Goal: Transaction & Acquisition: Download file/media

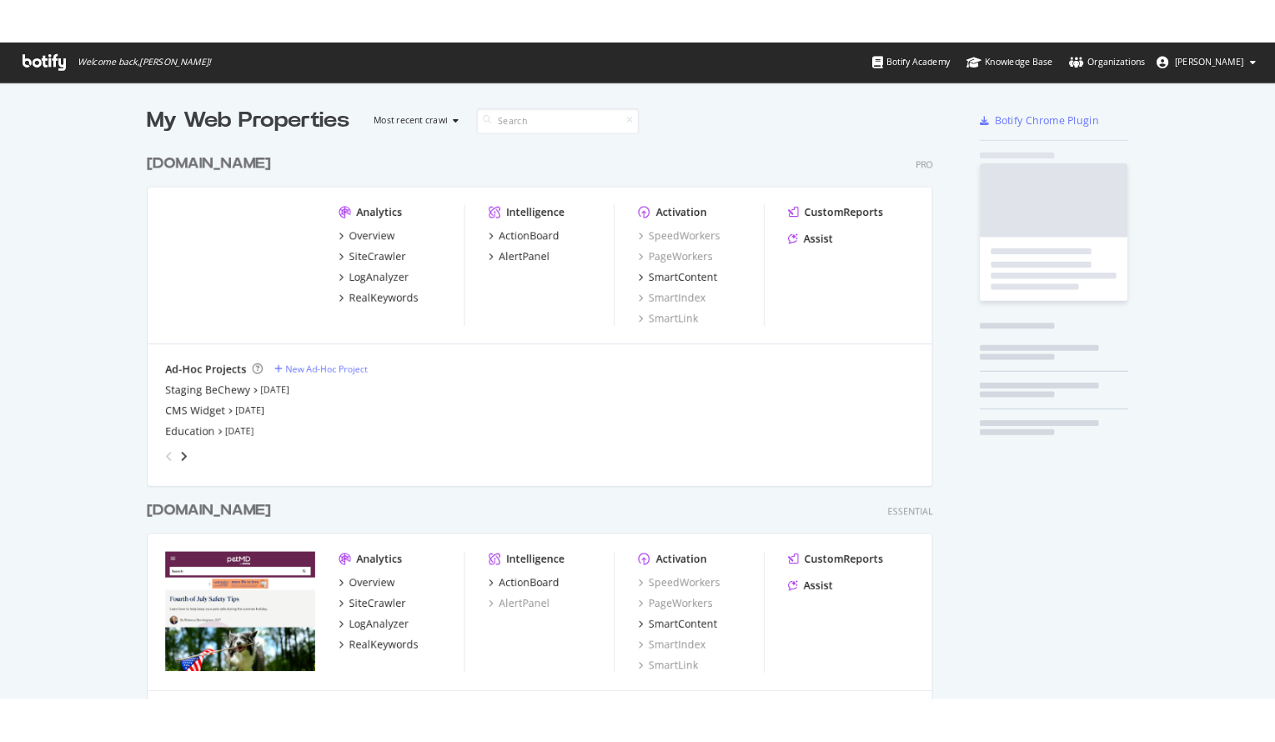
scroll to position [784, 902]
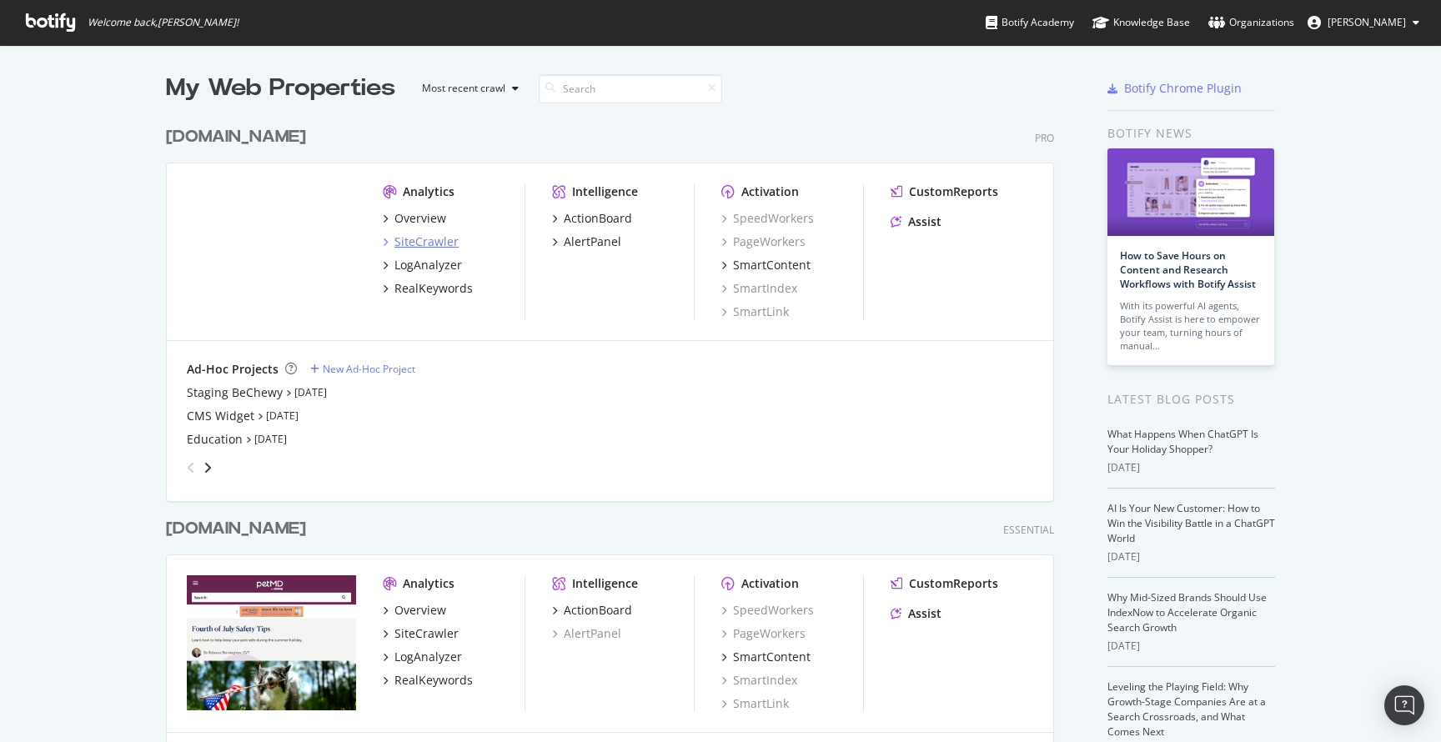
click at [440, 239] on div "SiteCrawler" at bounding box center [426, 242] width 64 height 17
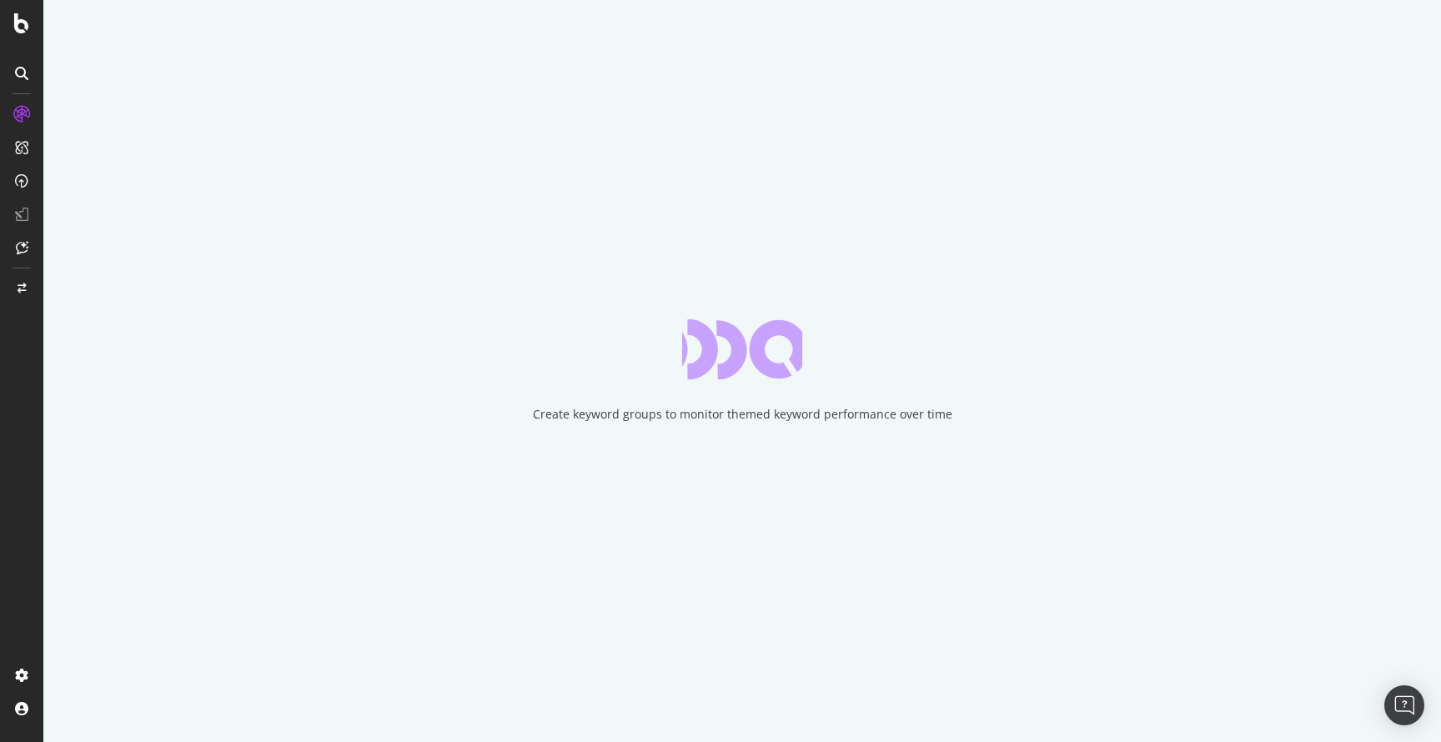
click at [1228, 447] on div "Create keyword groups to monitor themed keyword performance over time" at bounding box center [742, 371] width 1398 height 742
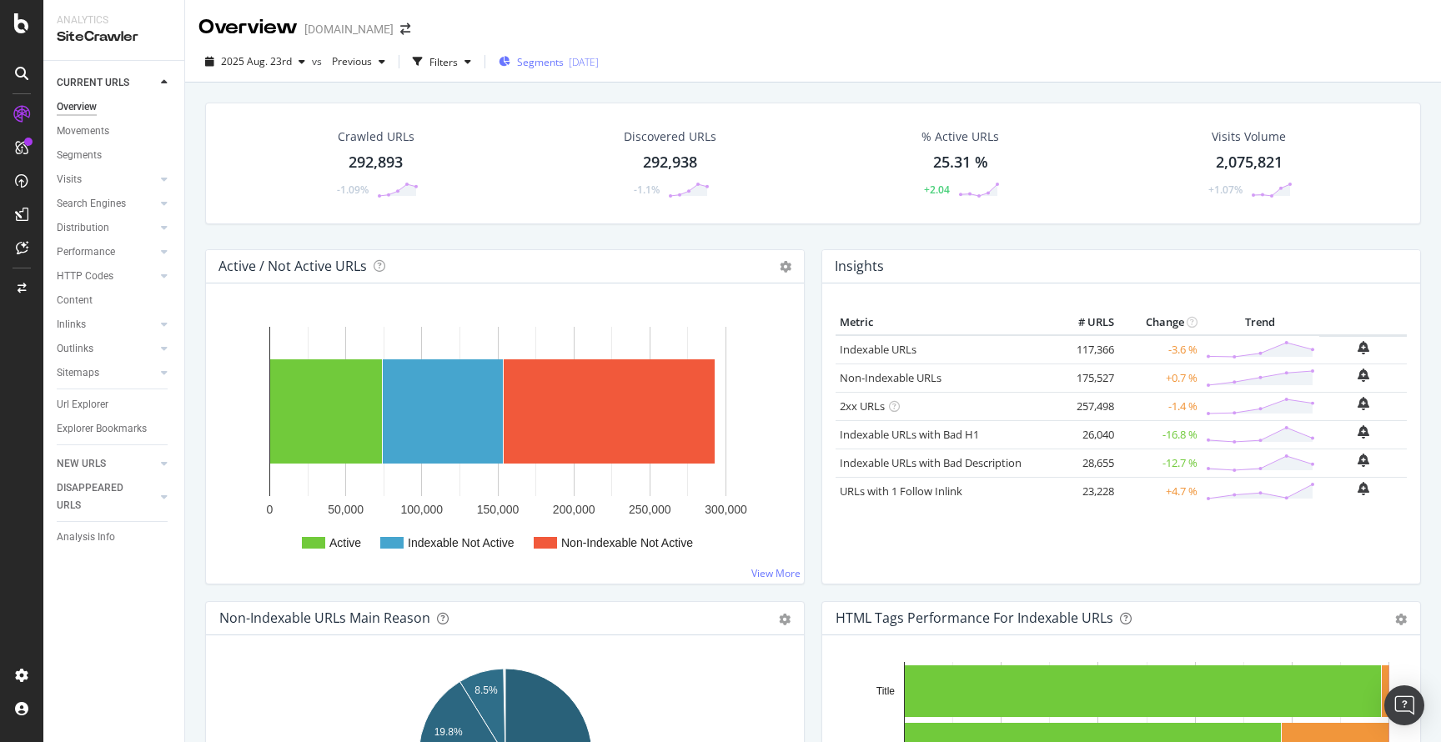
click at [522, 58] on span "Segments" at bounding box center [540, 62] width 47 height 14
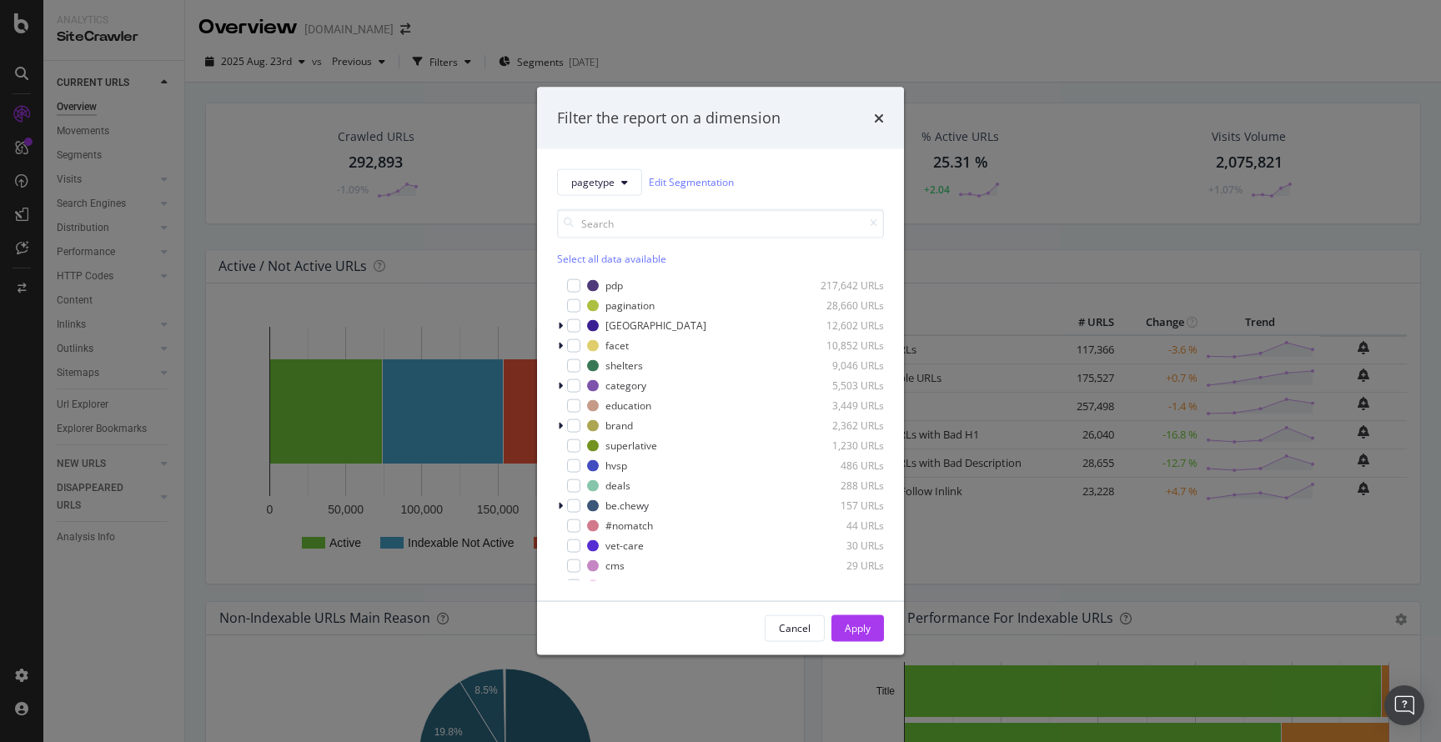
click at [480, 58] on div "Filter the report on a dimension pagetype Edit Segmentation Select all data ava…" at bounding box center [720, 371] width 1441 height 742
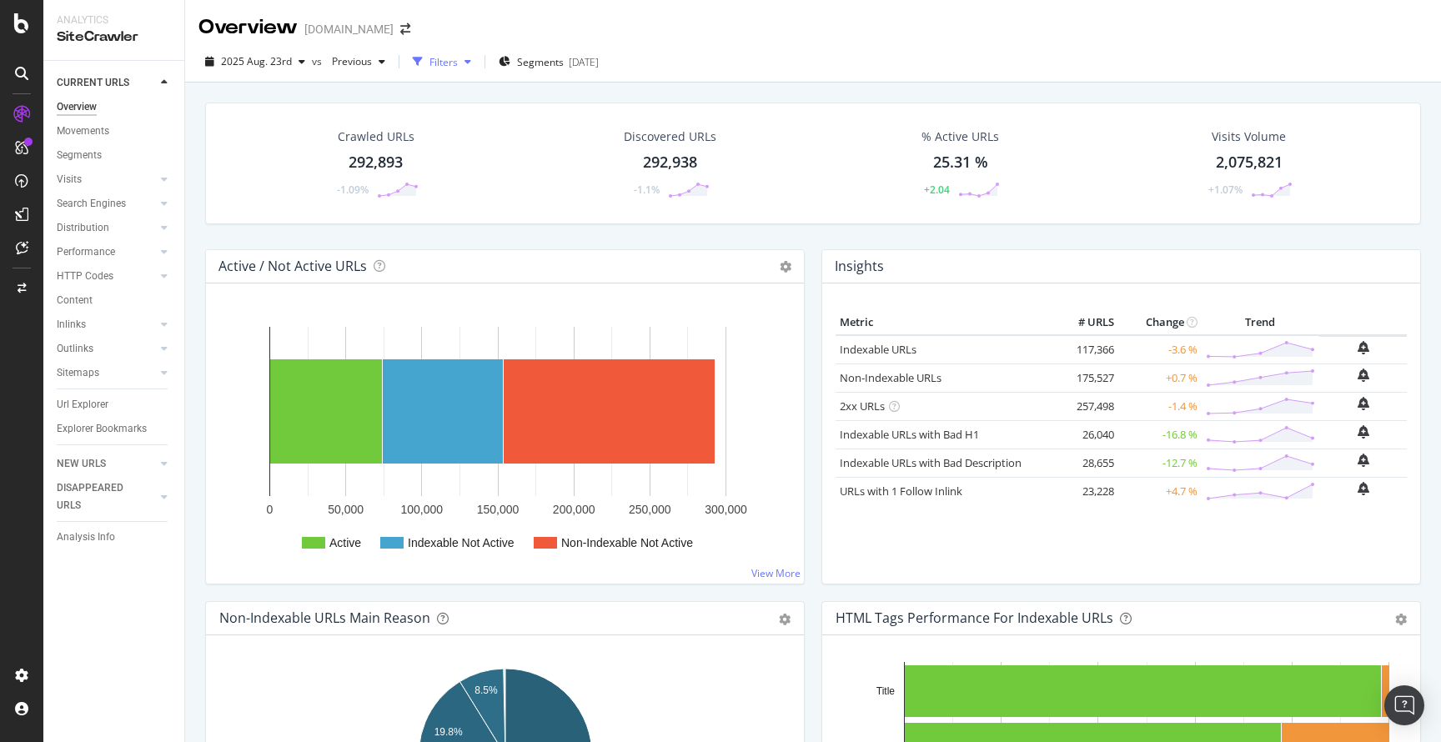
click at [455, 62] on div "Filters" at bounding box center [442, 61] width 72 height 25
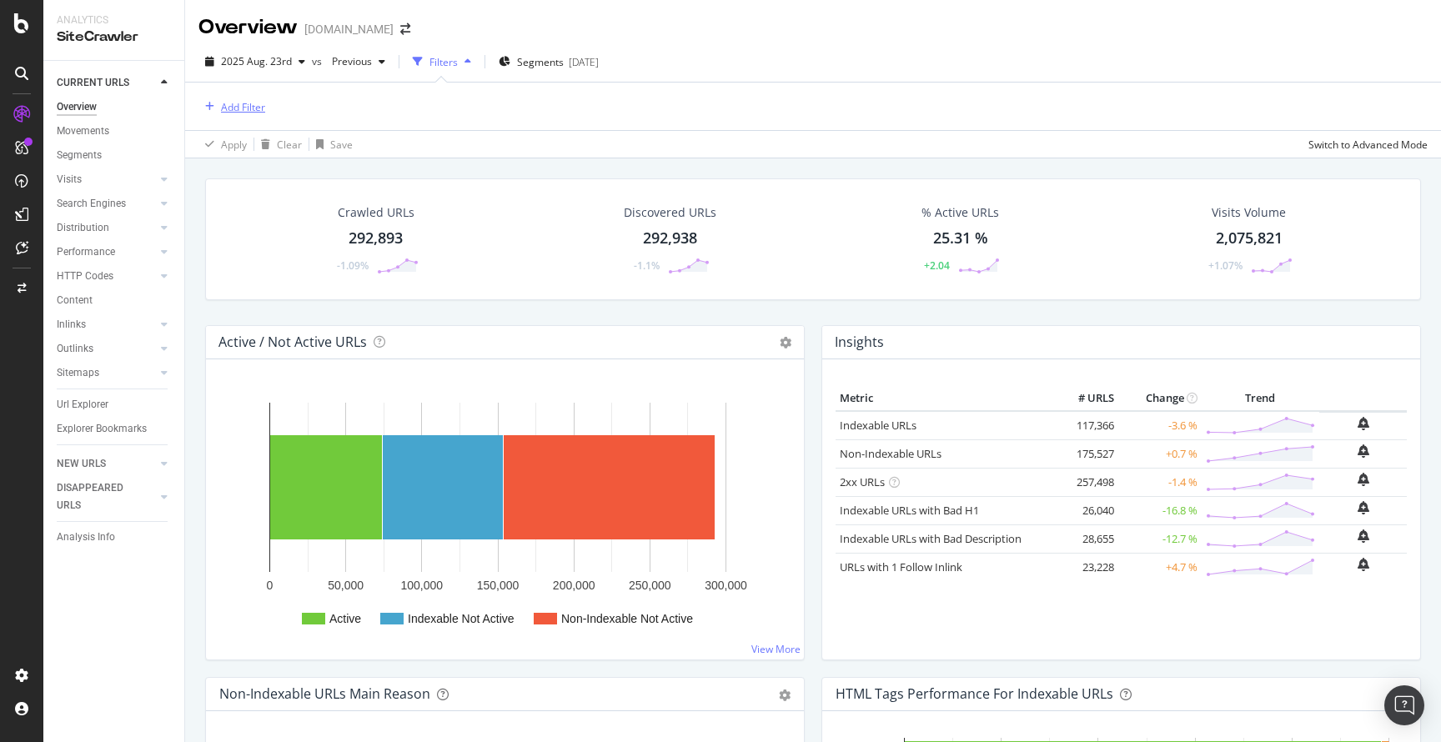
click at [260, 114] on div "Add Filter" at bounding box center [231, 107] width 67 height 18
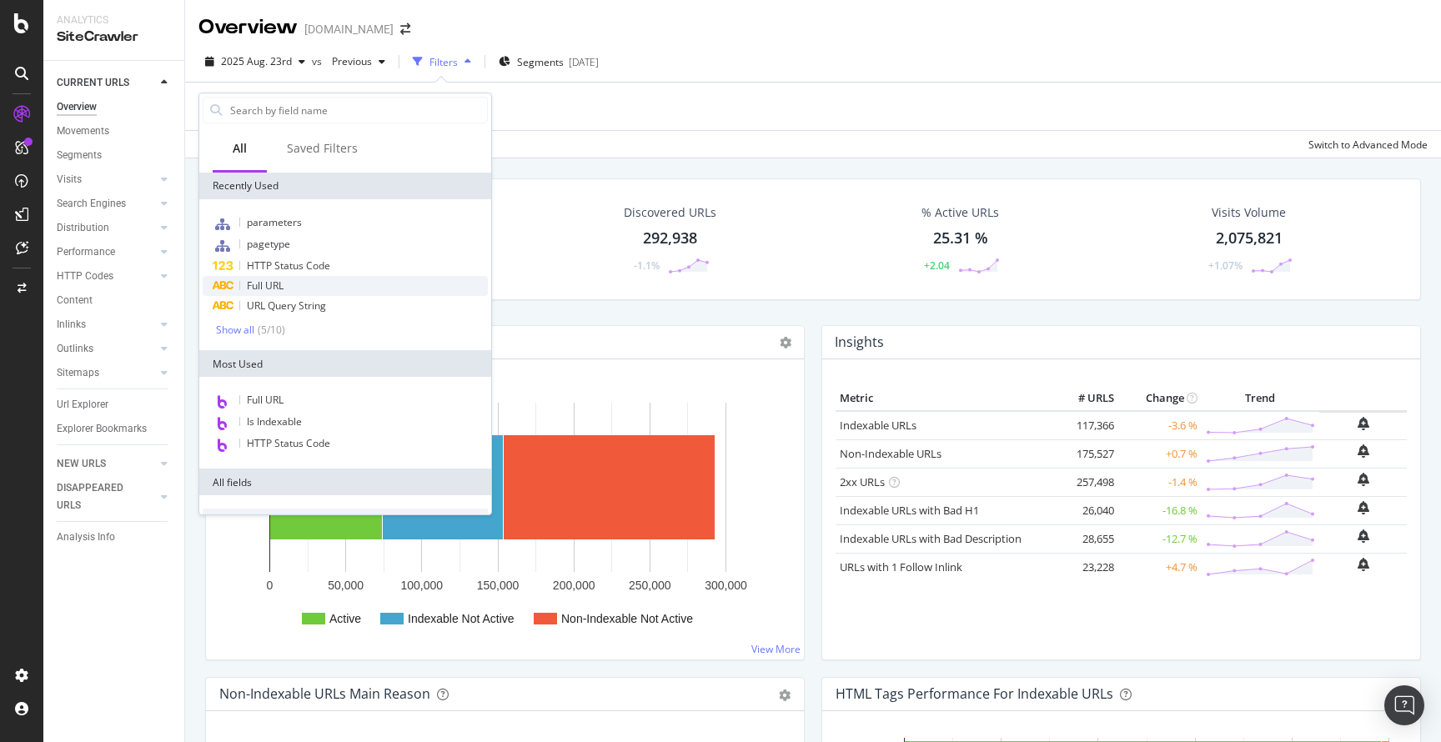
click at [289, 284] on div "Full URL" at bounding box center [345, 286] width 285 height 20
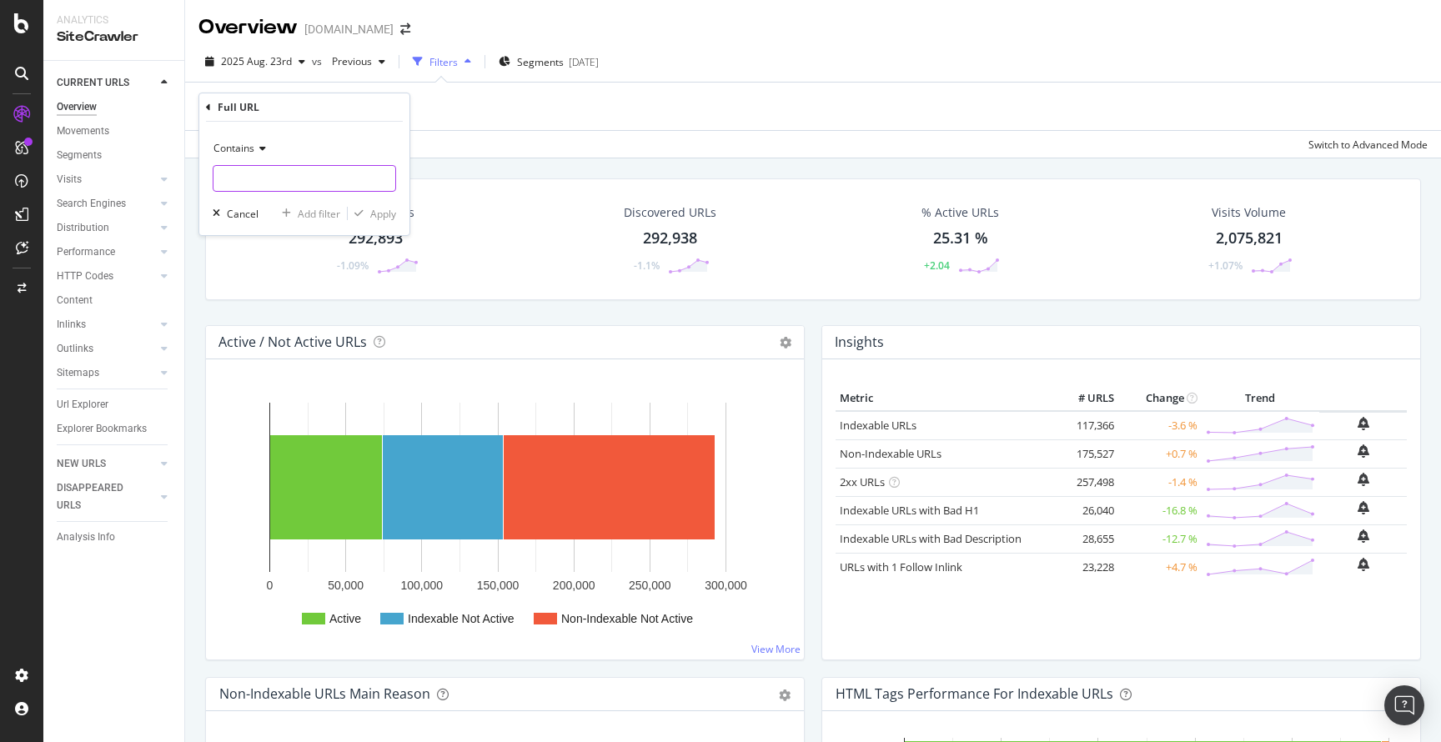
click at [287, 174] on input "text" at bounding box center [305, 178] width 182 height 27
type input "/ca/f/"
click at [374, 217] on div "Apply" at bounding box center [383, 214] width 26 height 14
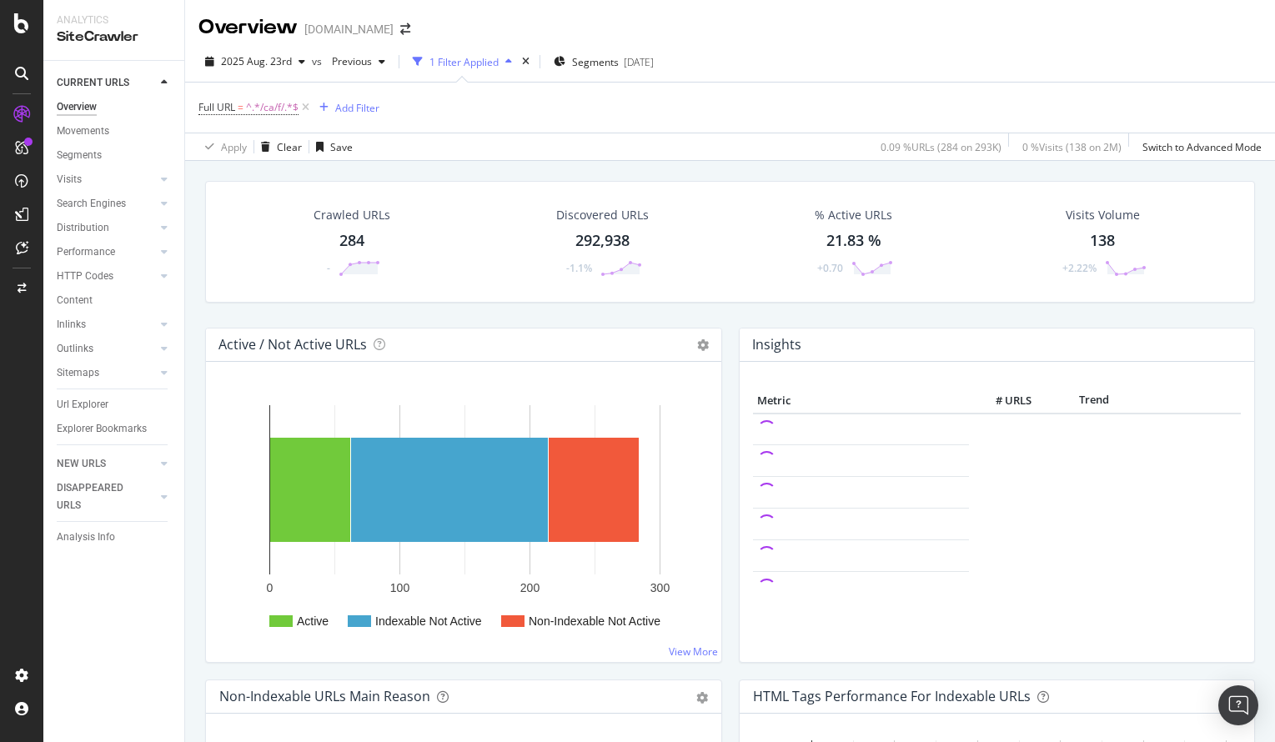
click at [347, 239] on div "284" at bounding box center [351, 241] width 25 height 22
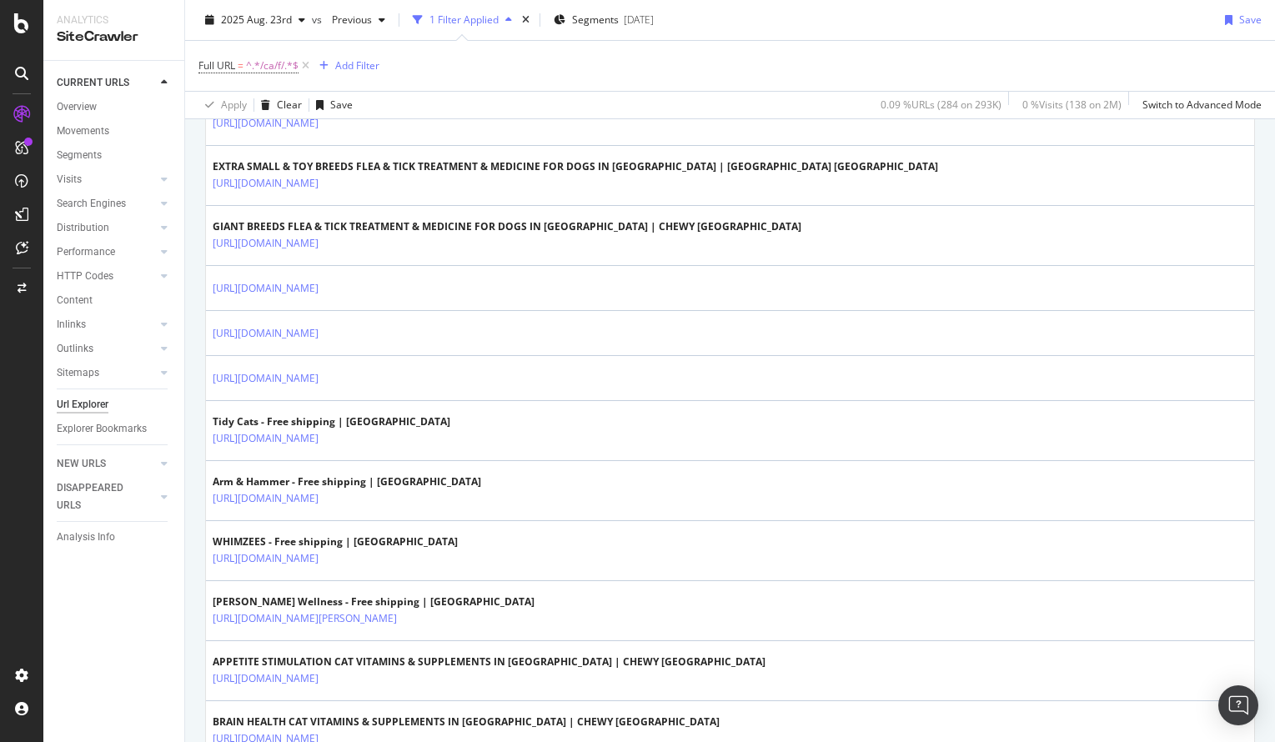
scroll to position [1197, 0]
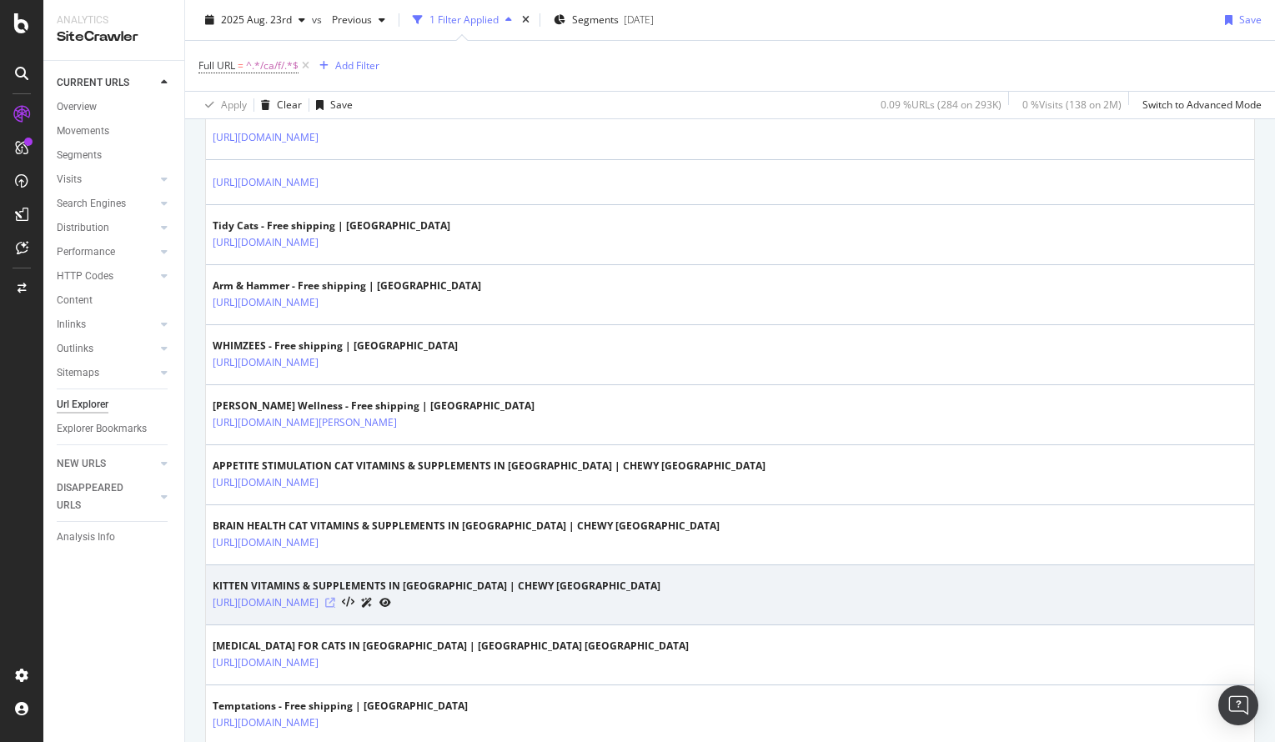
click at [335, 605] on icon at bounding box center [330, 603] width 10 height 10
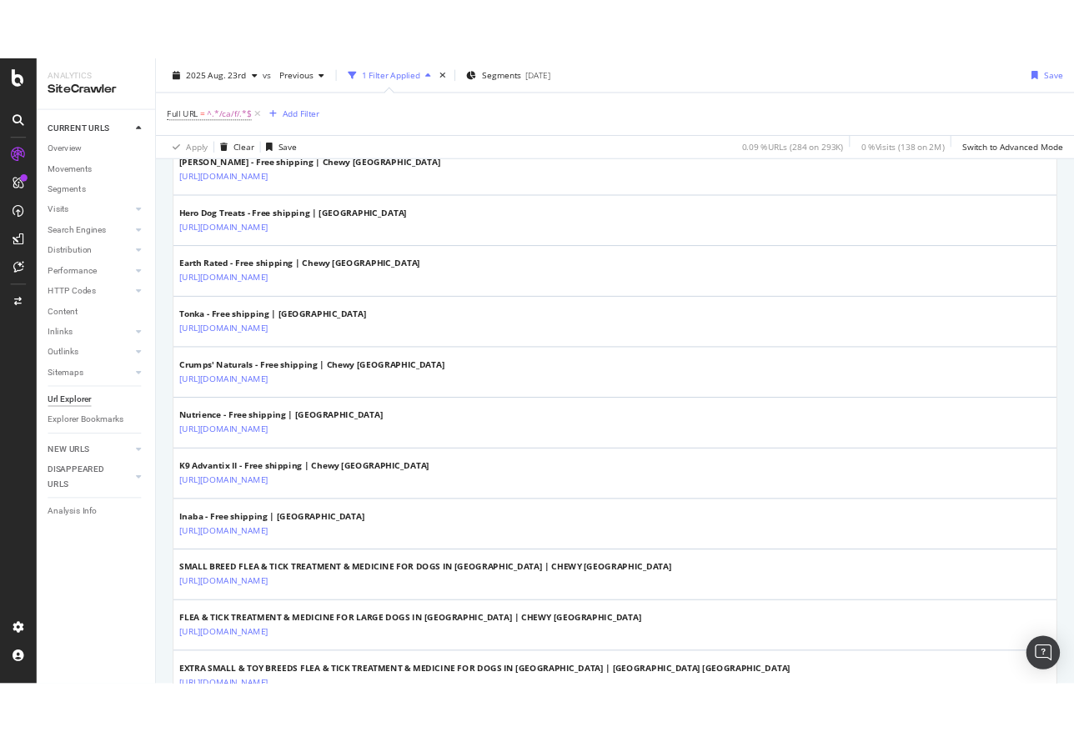
scroll to position [0, 0]
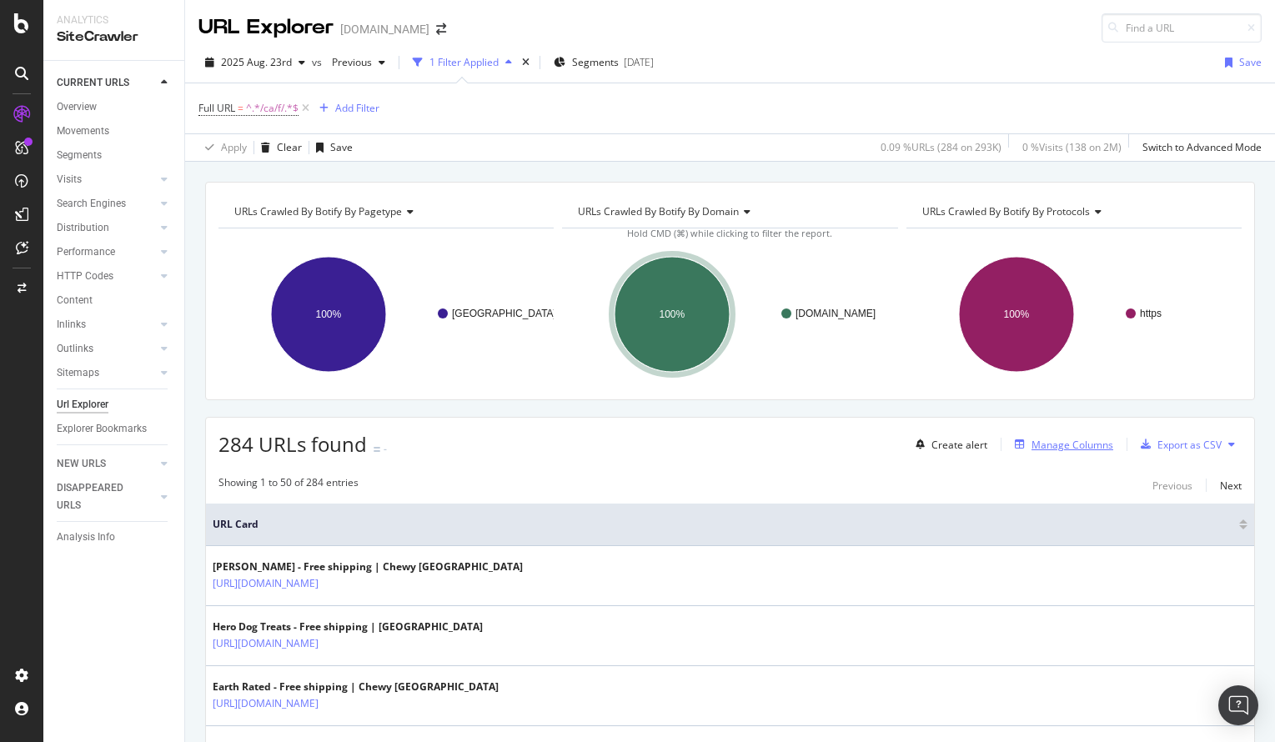
click at [1074, 445] on div "Manage Columns" at bounding box center [1073, 445] width 82 height 14
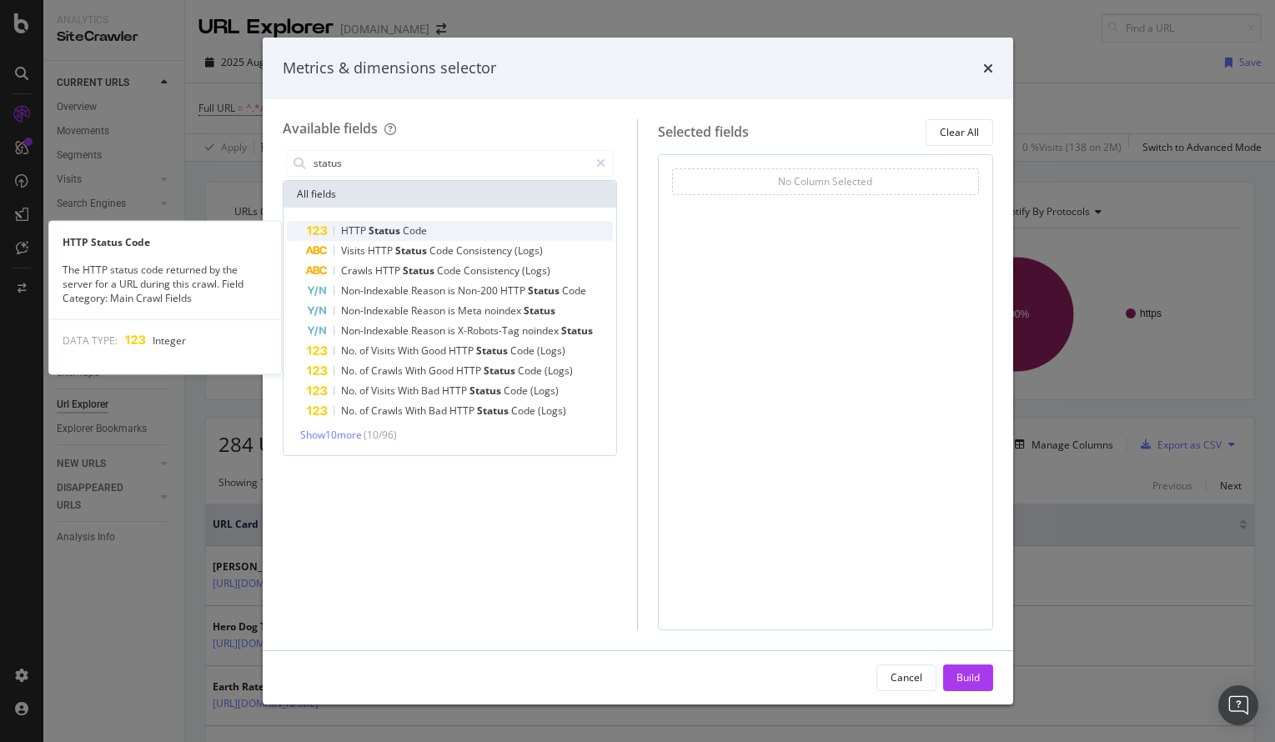
type input "status"
click at [440, 232] on div "HTTP Status Code" at bounding box center [460, 231] width 307 height 20
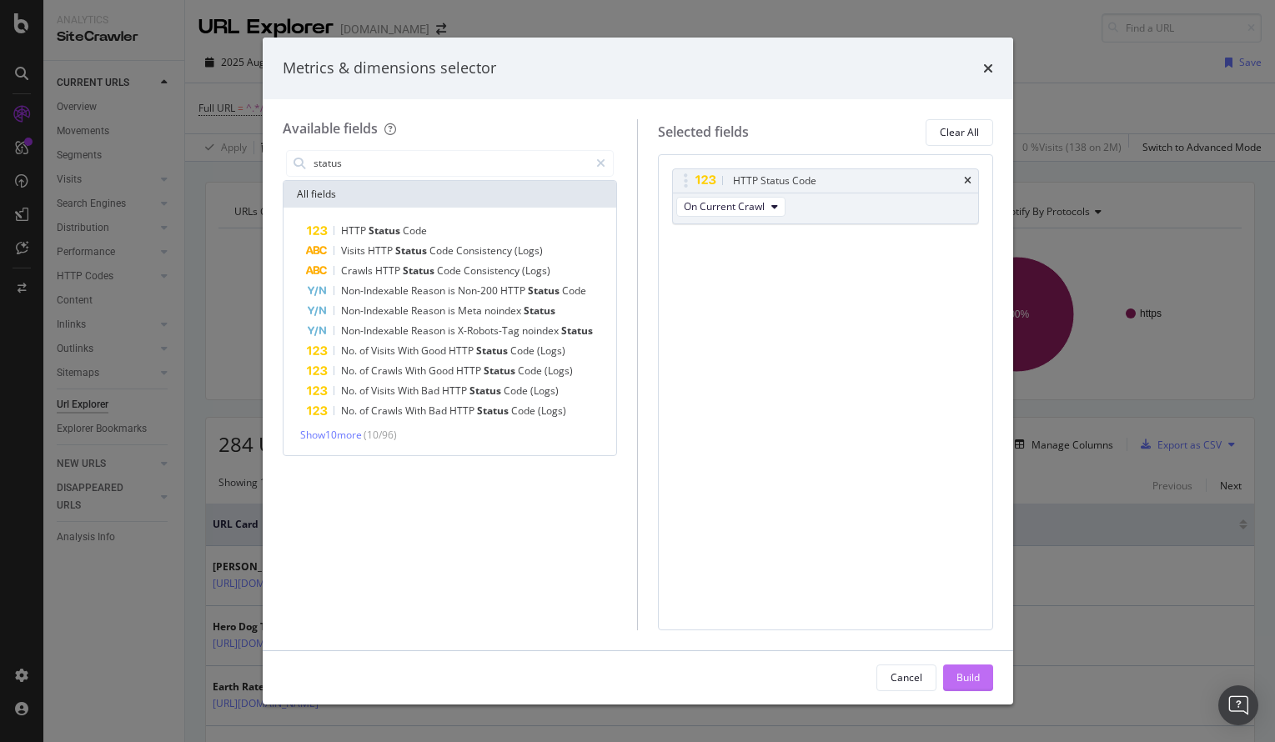
click at [979, 672] on button "Build" at bounding box center [968, 678] width 50 height 27
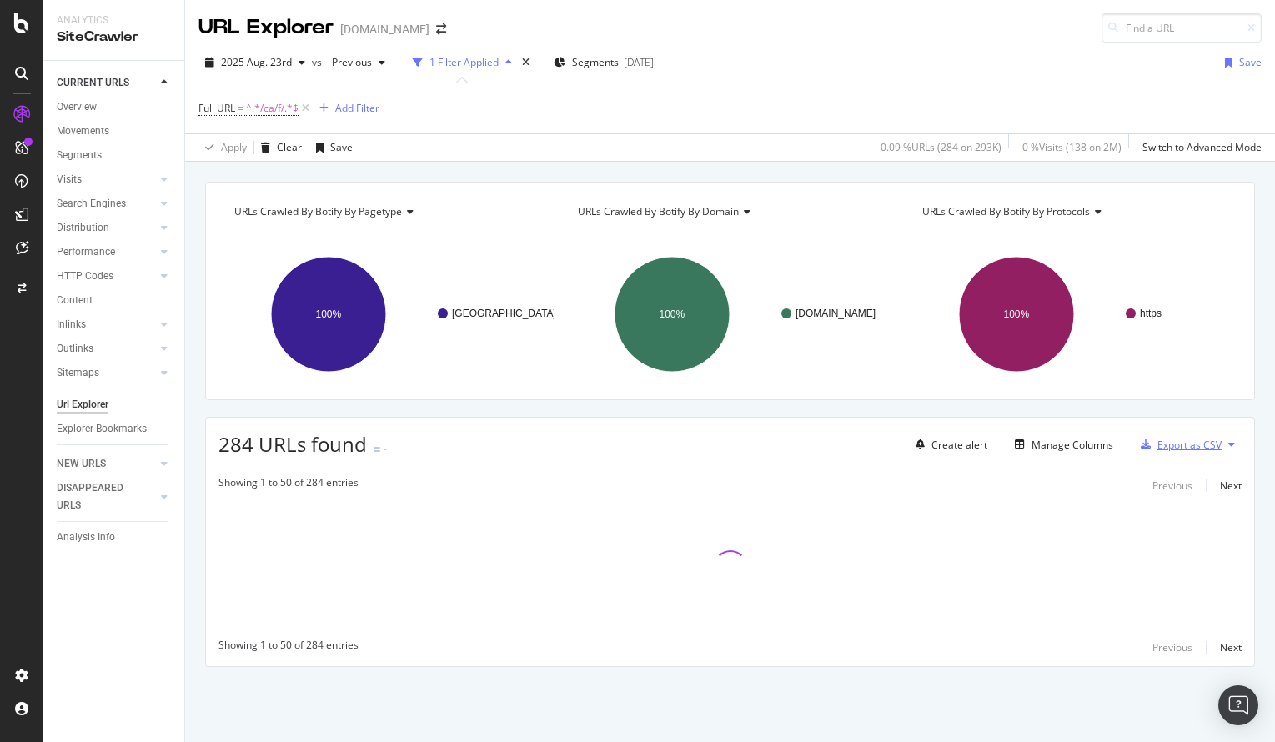
click at [1203, 442] on div "Export as CSV" at bounding box center [1190, 445] width 64 height 14
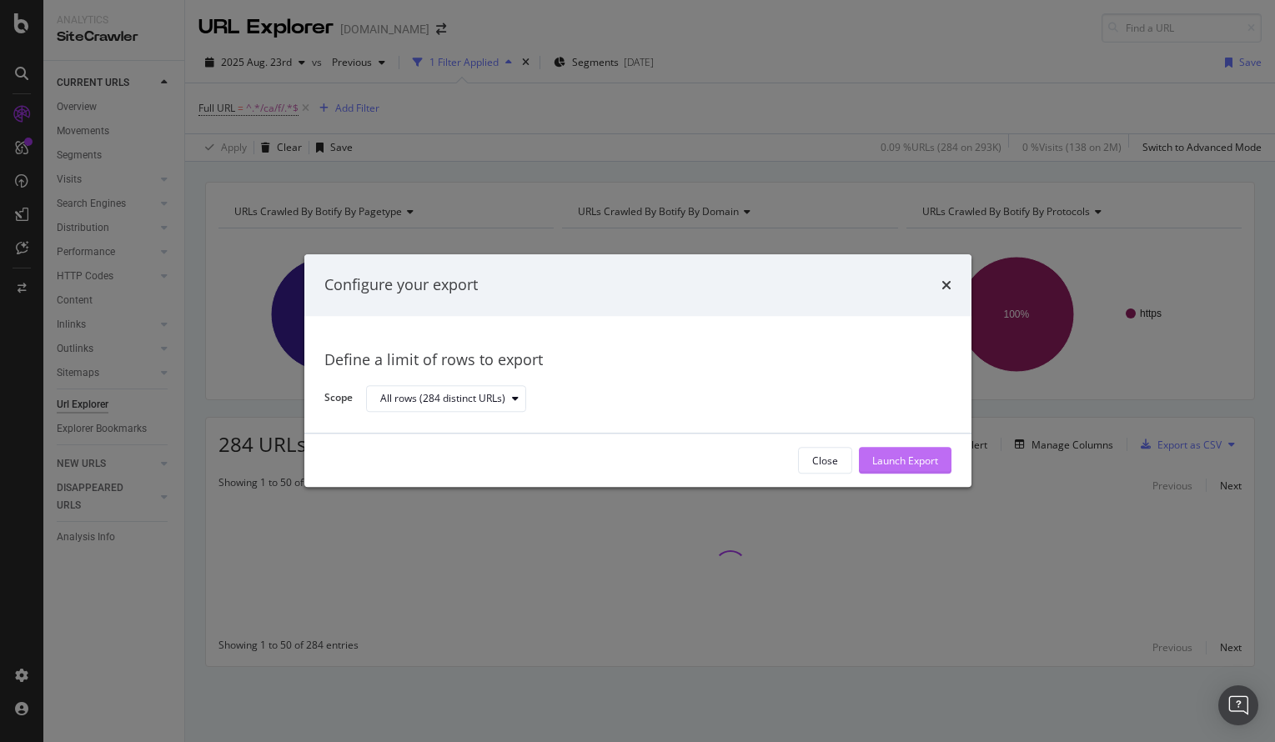
click at [882, 465] on div "Launch Export" at bounding box center [905, 461] width 66 height 14
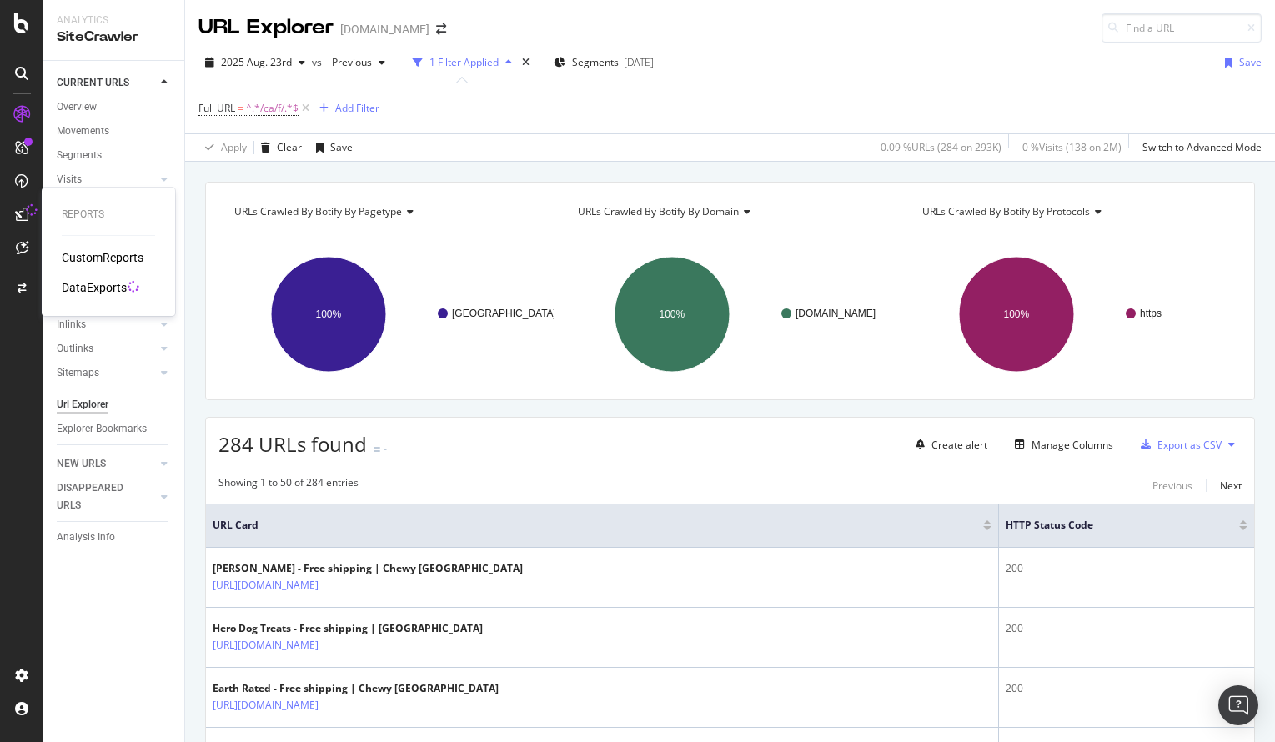
click at [84, 285] on div "DataExports" at bounding box center [94, 287] width 65 height 17
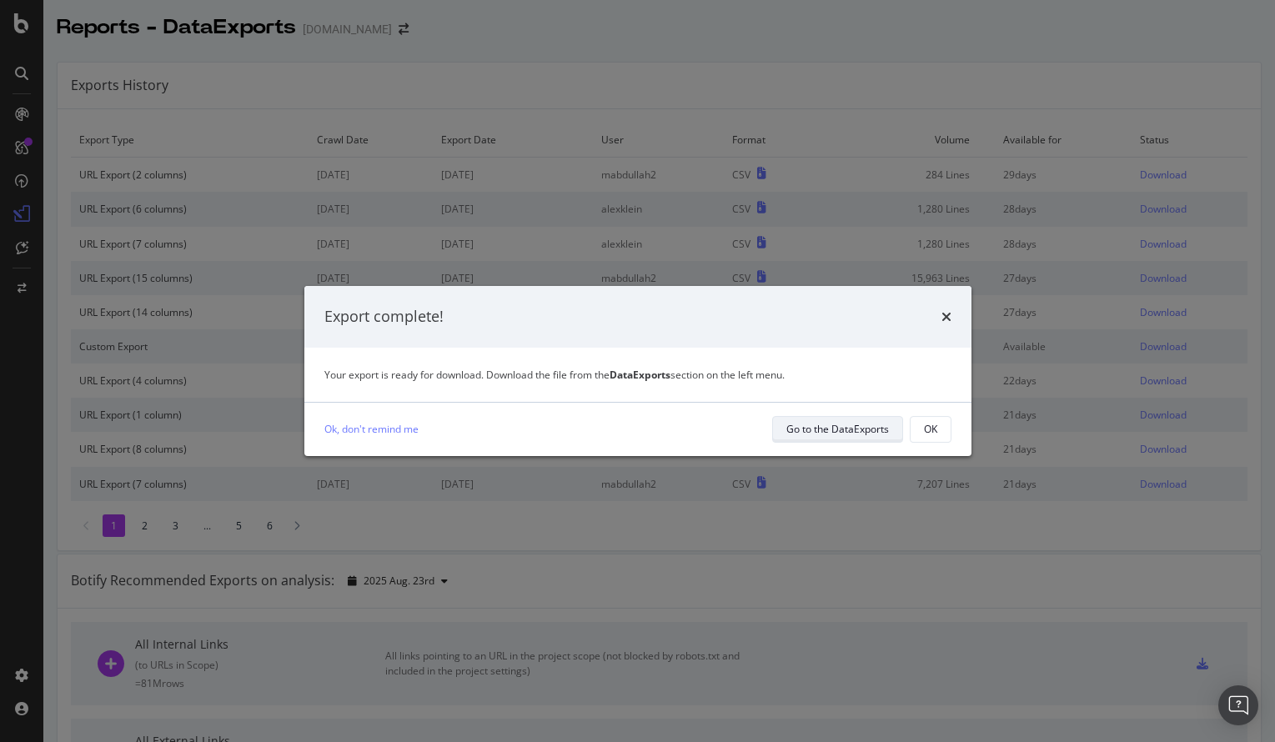
click at [857, 439] on div "Go to the DataExports" at bounding box center [837, 429] width 103 height 23
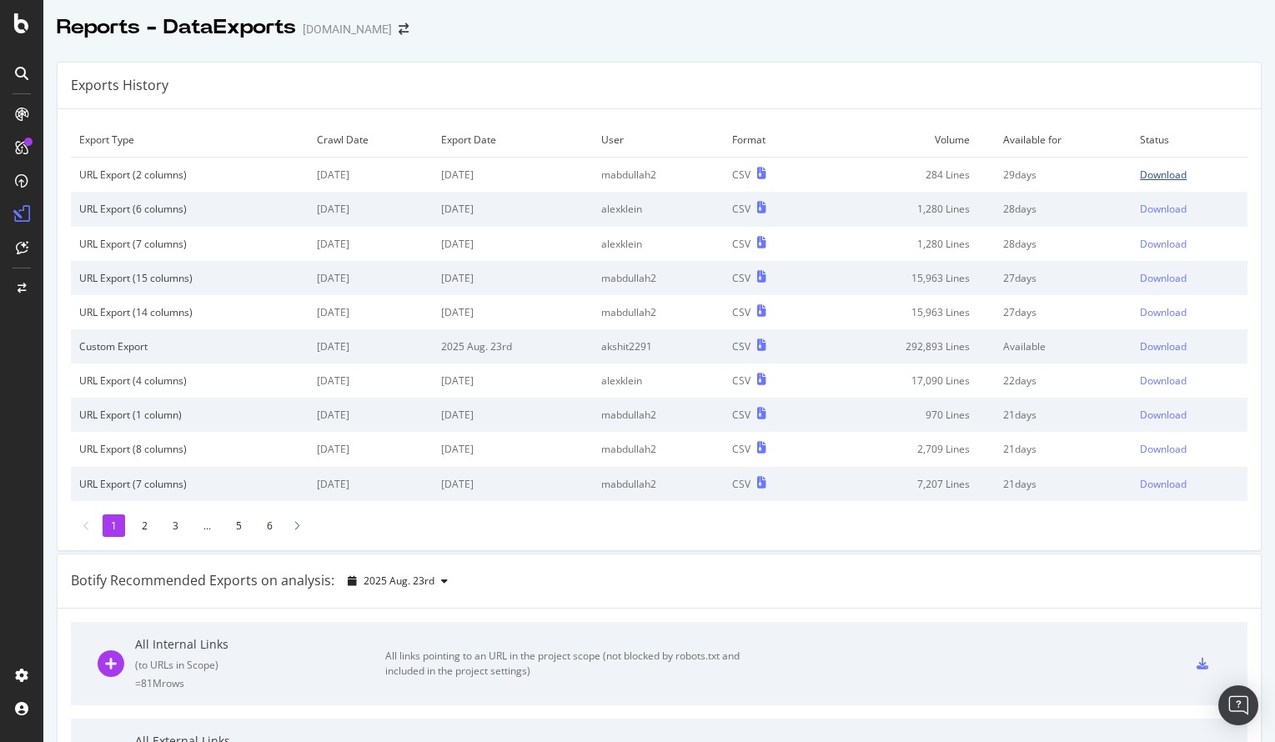
click at [1175, 173] on div "Download" at bounding box center [1163, 175] width 47 height 14
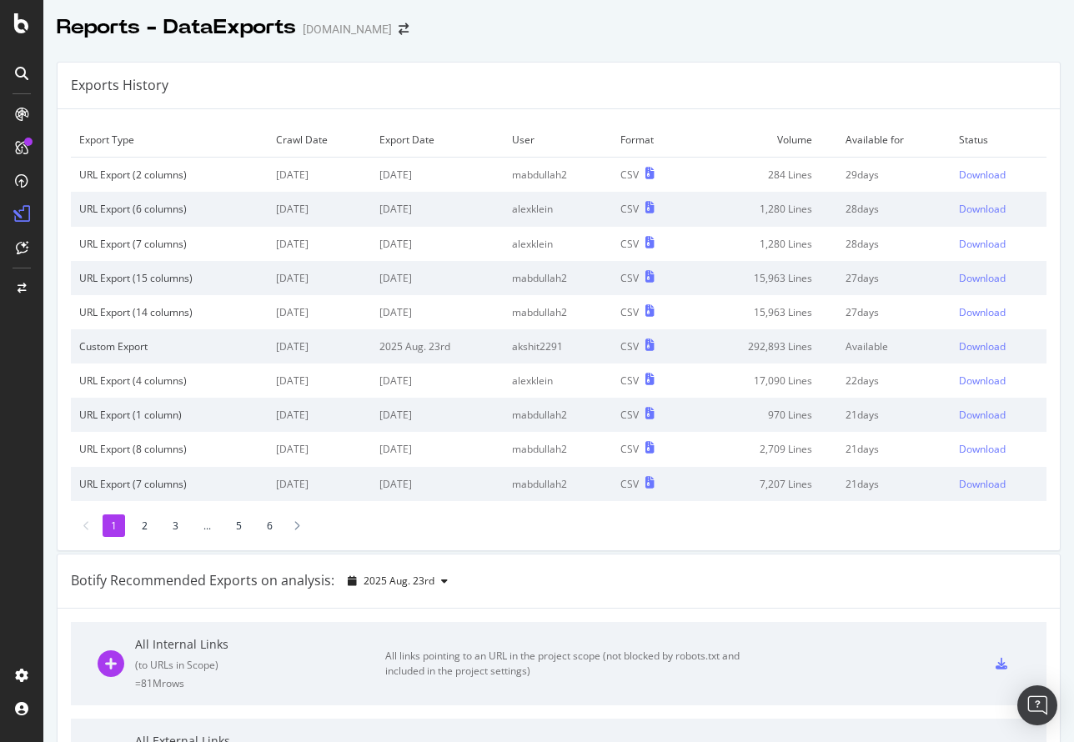
click at [580, 84] on div "Exports History" at bounding box center [559, 86] width 1002 height 47
